Goal: Check status: Check status

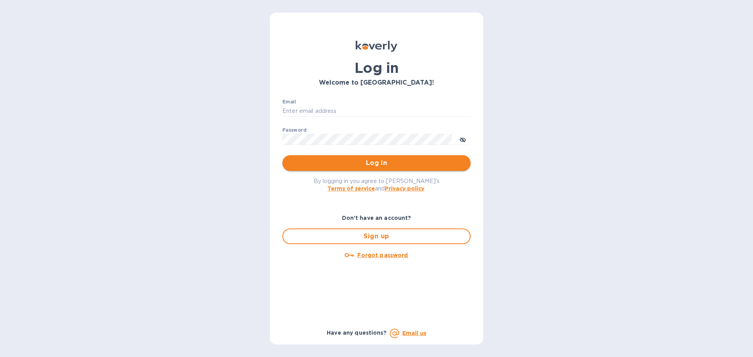
type input "[PERSON_NAME][EMAIL_ADDRESS][PERSON_NAME][DOMAIN_NAME]"
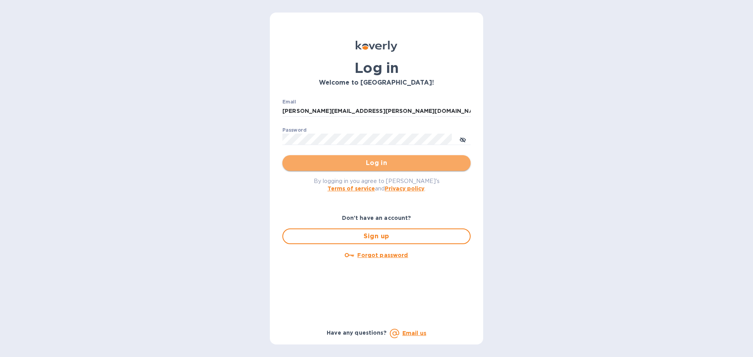
click at [356, 163] on span "Log in" at bounding box center [377, 162] width 176 height 9
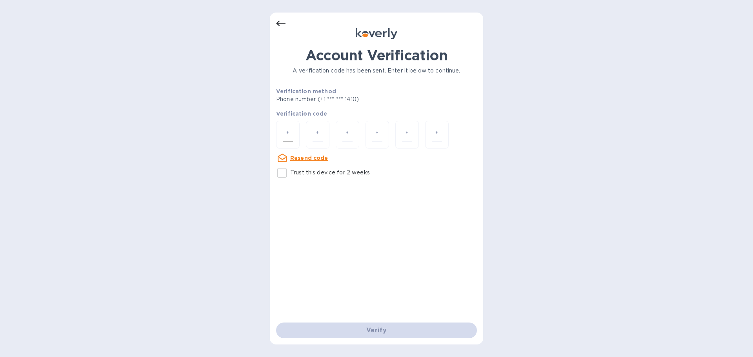
click at [287, 139] on input "number" at bounding box center [288, 134] width 10 height 15
type input "8"
type input "0"
type input "8"
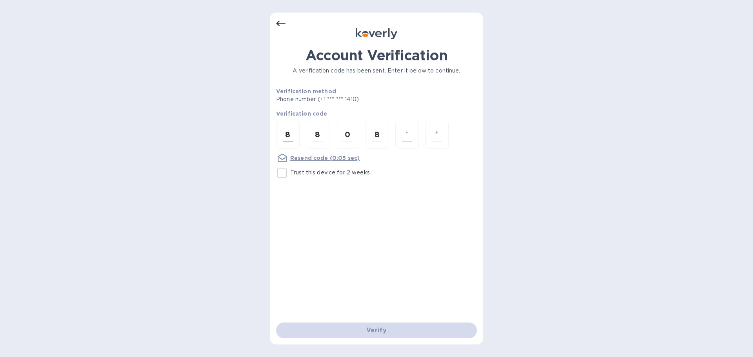
type input "7"
type input "4"
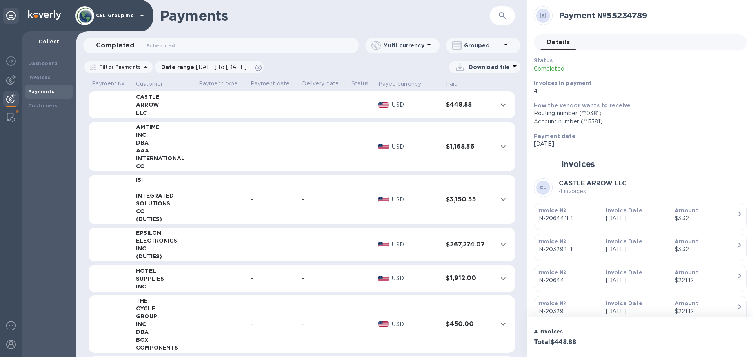
click at [34, 89] on b "Payments" at bounding box center [41, 92] width 26 height 6
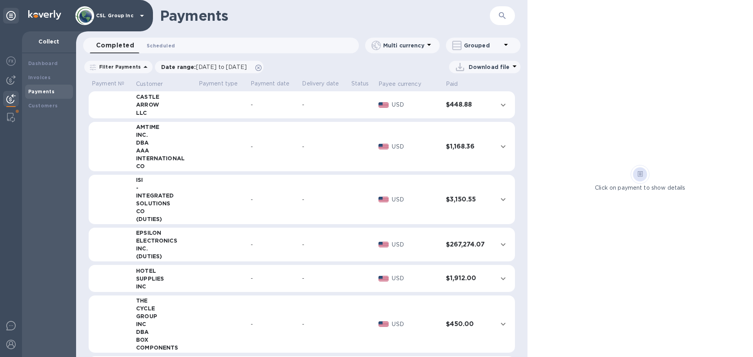
click at [153, 49] on span "Scheduled 0" at bounding box center [161, 46] width 28 height 8
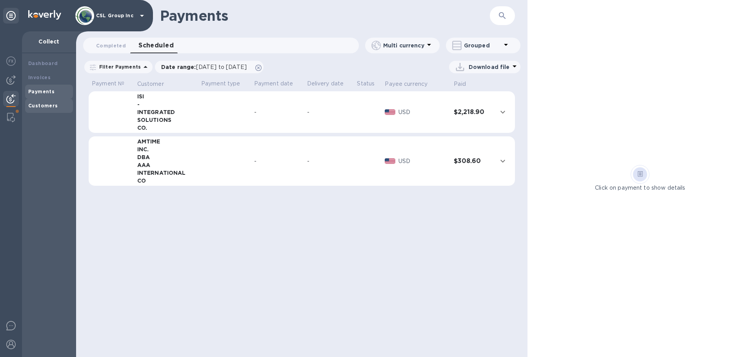
click at [42, 106] on b "Customers" at bounding box center [43, 106] width 30 height 6
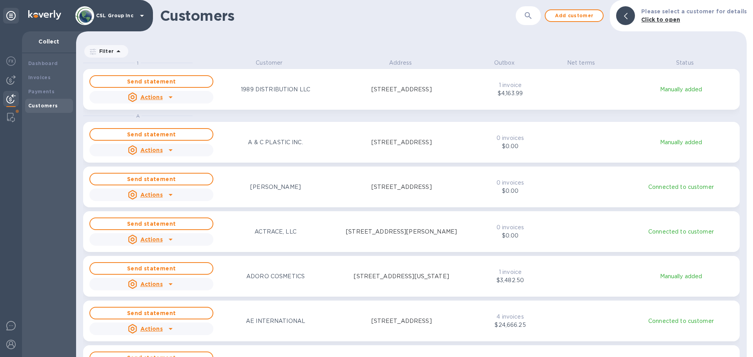
scroll to position [293, 667]
click at [46, 77] on b "Invoices" at bounding box center [39, 78] width 22 height 6
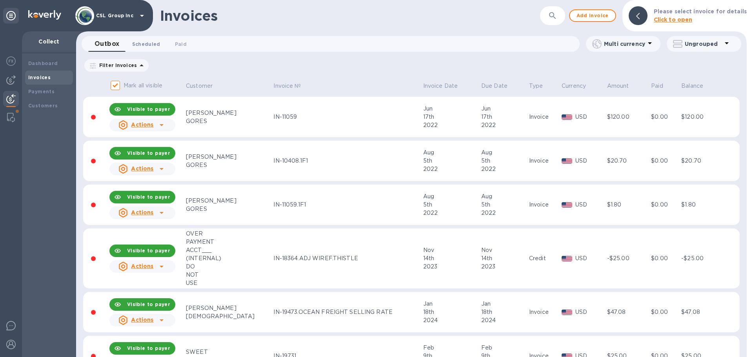
click at [142, 50] on button "Scheduled 0" at bounding box center [146, 44] width 41 height 16
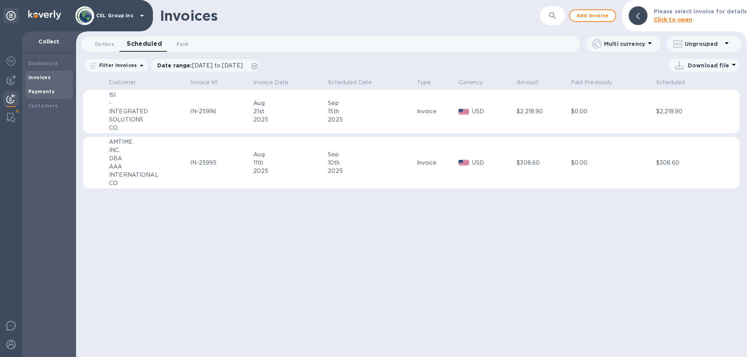
click at [51, 93] on b "Payments" at bounding box center [41, 92] width 26 height 6
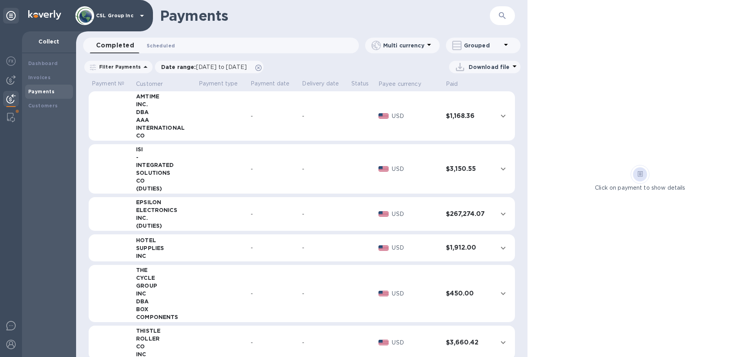
click at [159, 44] on span "Scheduled 0" at bounding box center [161, 46] width 28 height 8
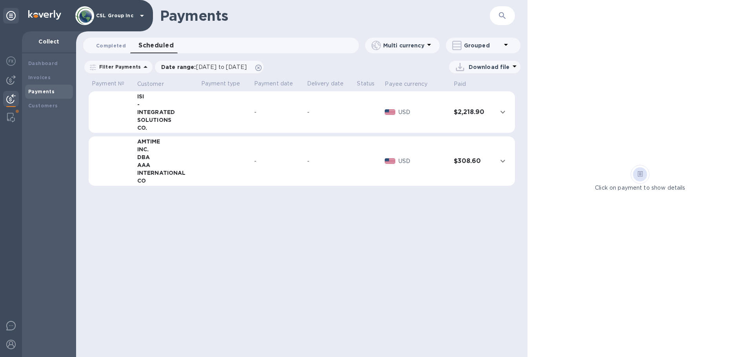
click at [114, 47] on span "Completed 0" at bounding box center [111, 46] width 30 height 8
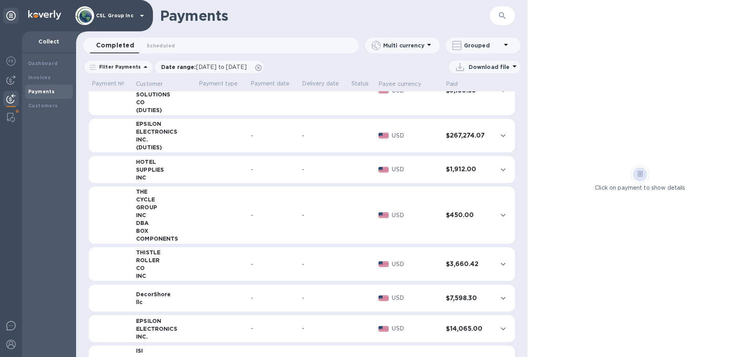
scroll to position [118, 0]
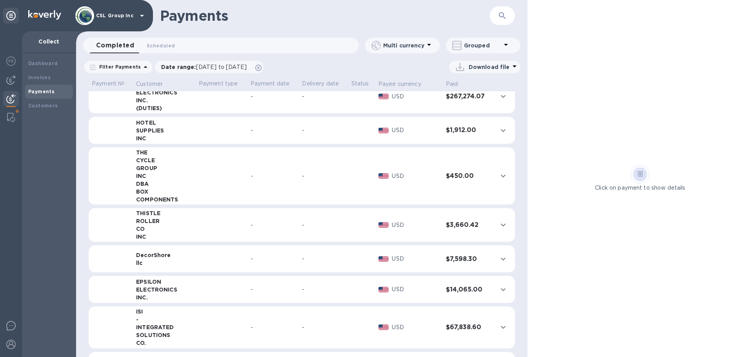
click at [498, 227] on icon "expand row" at bounding box center [502, 224] width 9 height 9
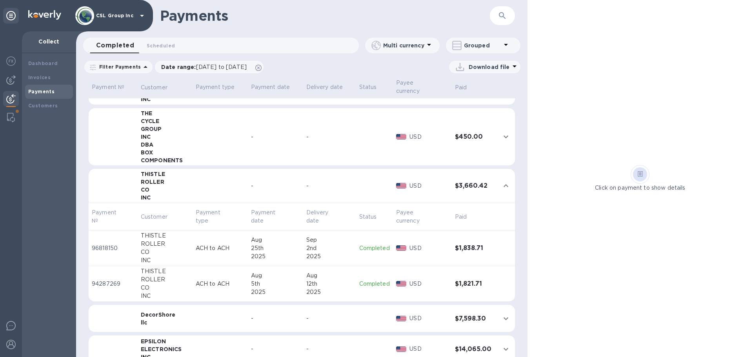
scroll to position [203, 0]
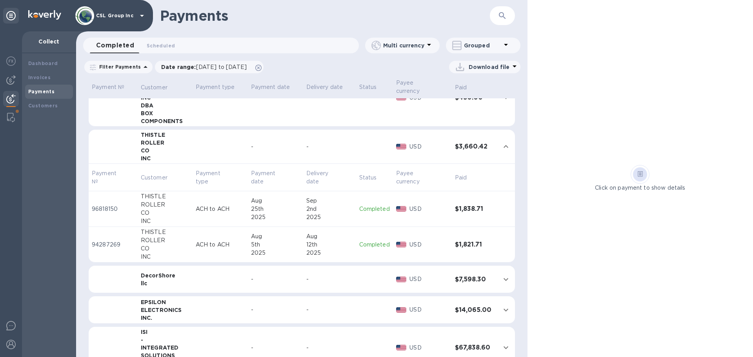
click at [272, 207] on div "25th" at bounding box center [275, 209] width 49 height 8
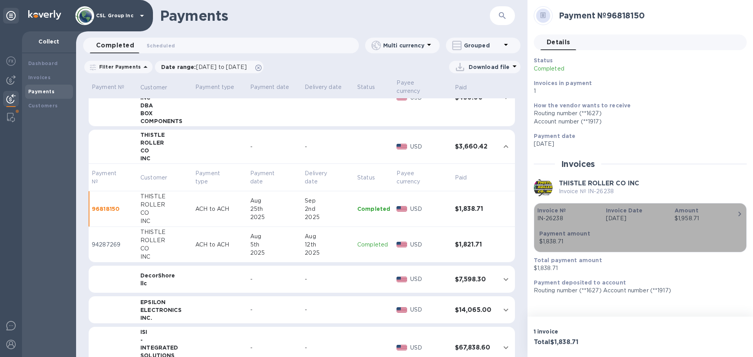
click at [738, 213] on icon "button" at bounding box center [739, 214] width 3 height 5
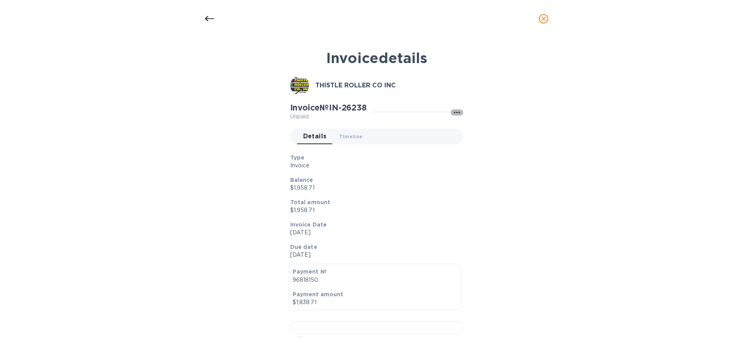
click at [455, 115] on icon "button" at bounding box center [456, 112] width 9 height 9
click at [396, 159] on div at bounding box center [376, 178] width 753 height 357
click at [352, 138] on span "Timeline 0" at bounding box center [351, 137] width 24 height 8
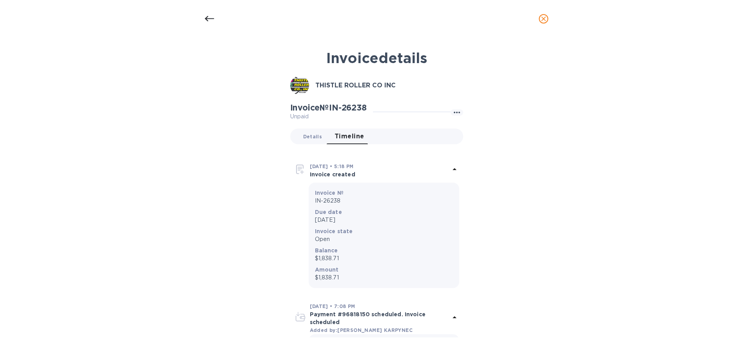
click at [305, 136] on span "Details 0" at bounding box center [312, 137] width 19 height 8
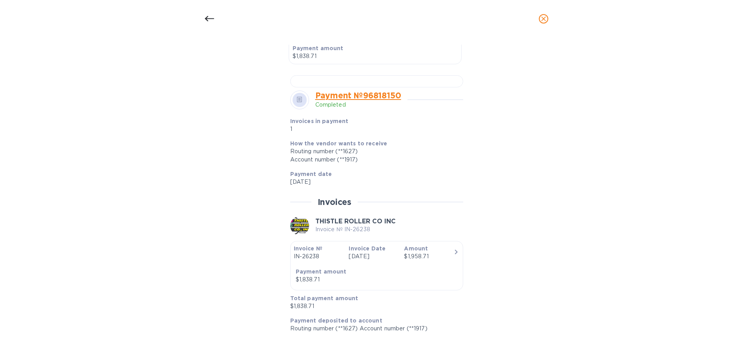
scroll to position [456, 0]
click at [539, 22] on span "close" at bounding box center [543, 18] width 9 height 9
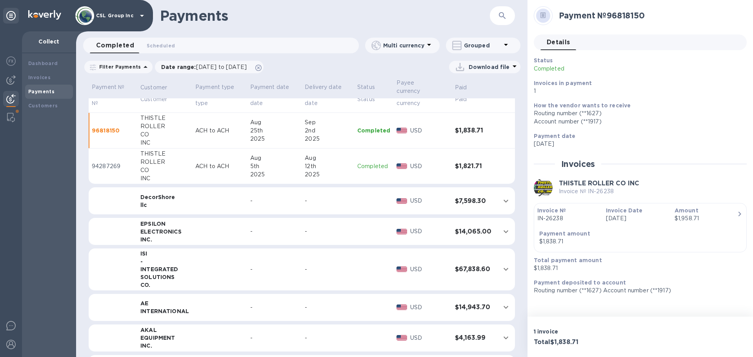
scroll to position [203, 0]
